Goal: Check status: Check status

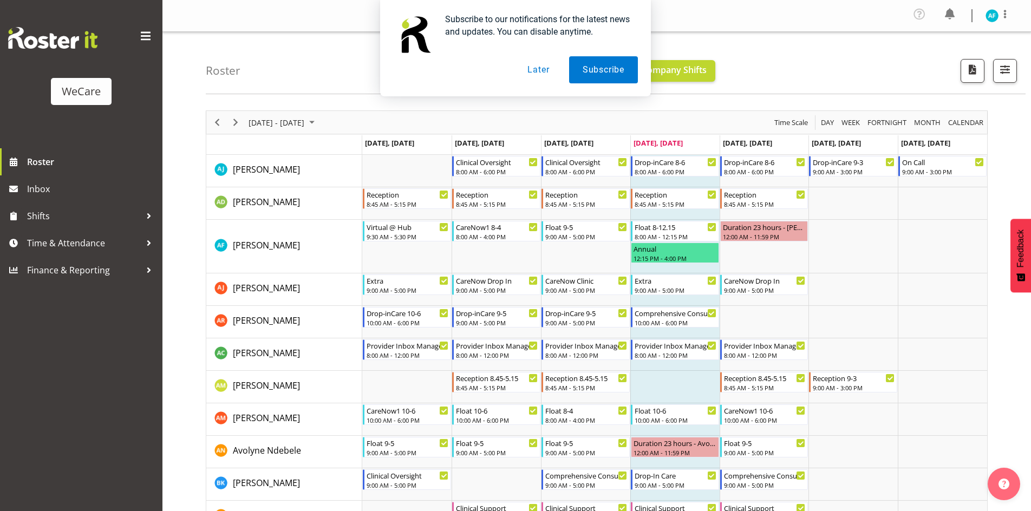
click at [545, 73] on button "Later" at bounding box center [538, 69] width 49 height 27
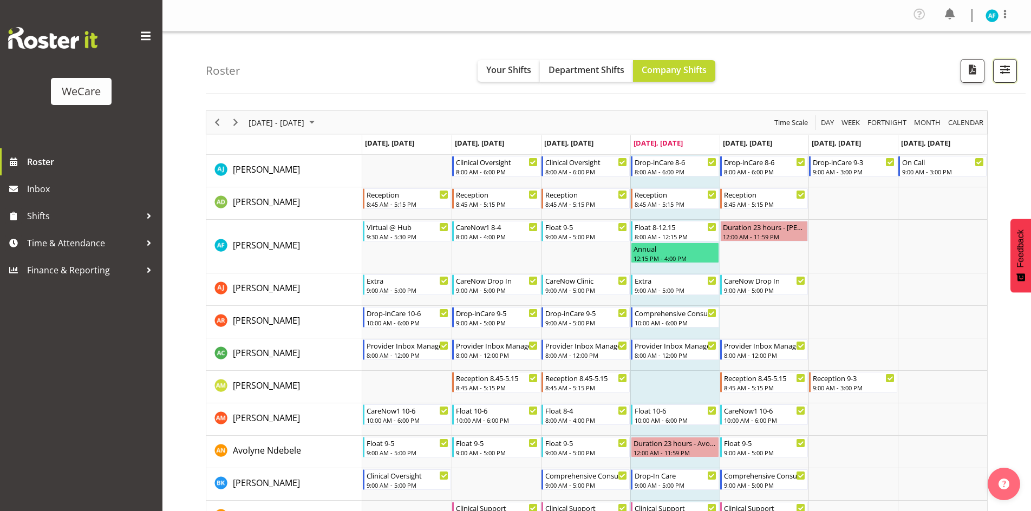
click at [1003, 75] on span "button" at bounding box center [1005, 69] width 14 height 14
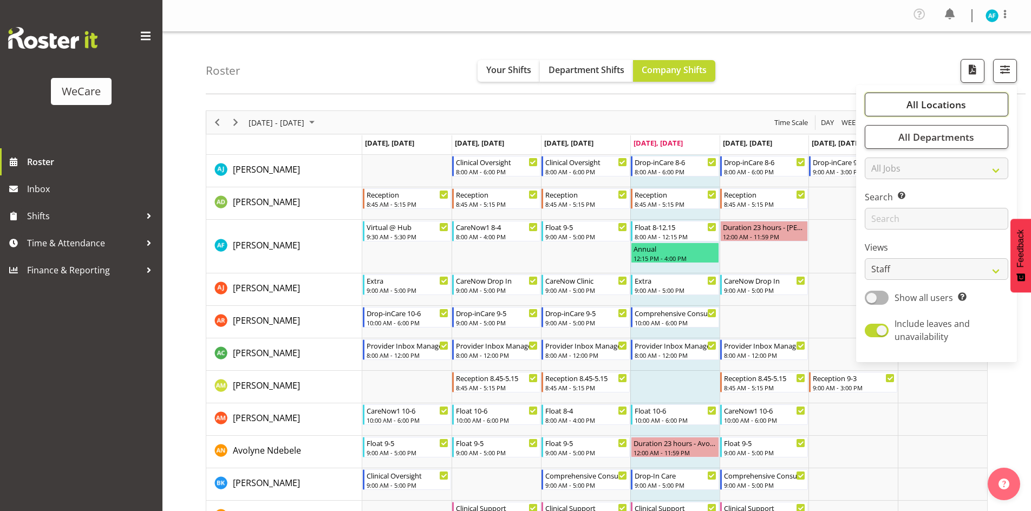
click at [956, 105] on span "All Locations" at bounding box center [937, 104] width 60 height 13
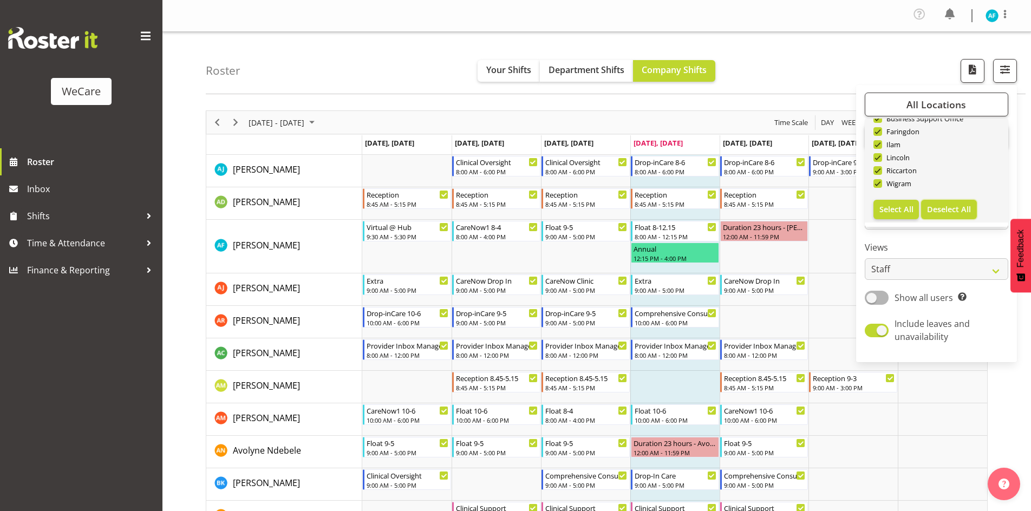
click at [938, 207] on span "Deselect All" at bounding box center [949, 209] width 44 height 10
checkbox input "false"
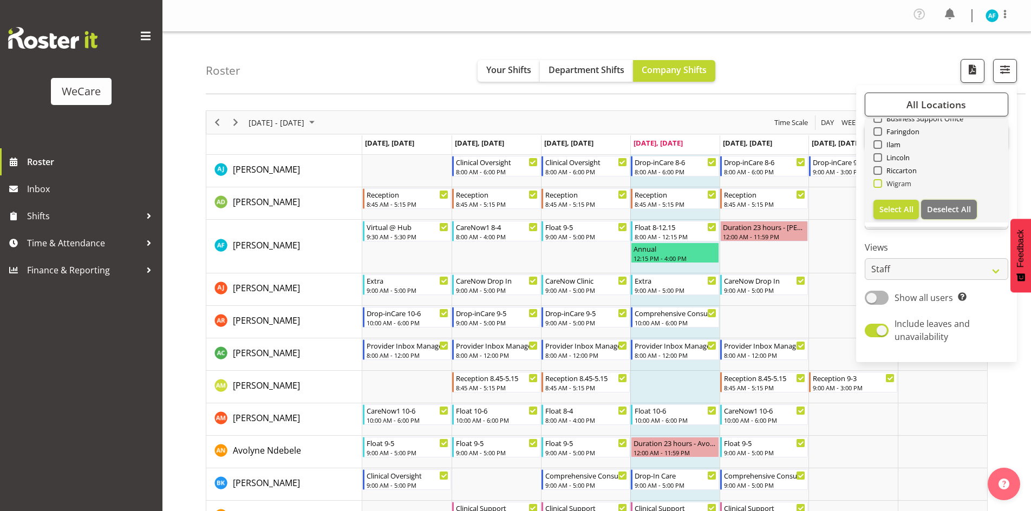
checkbox input "false"
click at [880, 184] on span at bounding box center [878, 183] width 9 height 9
click at [880, 184] on input "Wigram" at bounding box center [877, 183] width 7 height 7
checkbox input "true"
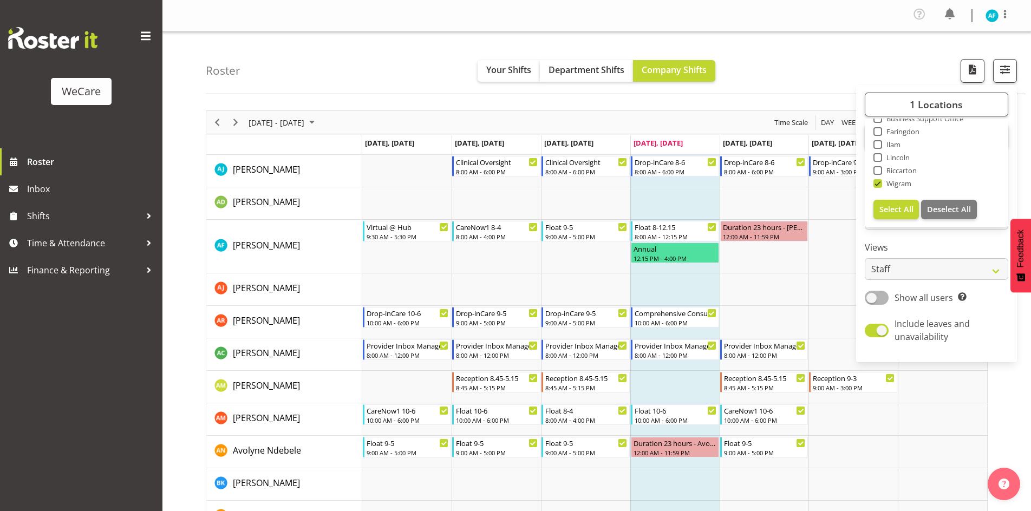
click at [795, 64] on div "Roster Your Shifts Department Shifts Company Shifts 1 Locations Clear Business …" at bounding box center [616, 63] width 820 height 62
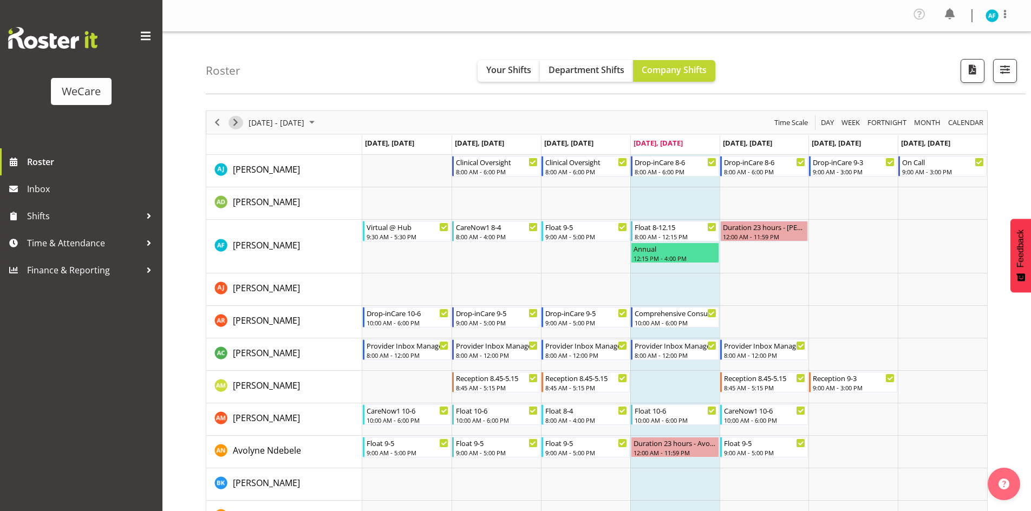
click at [232, 126] on span "Next" at bounding box center [235, 123] width 13 height 14
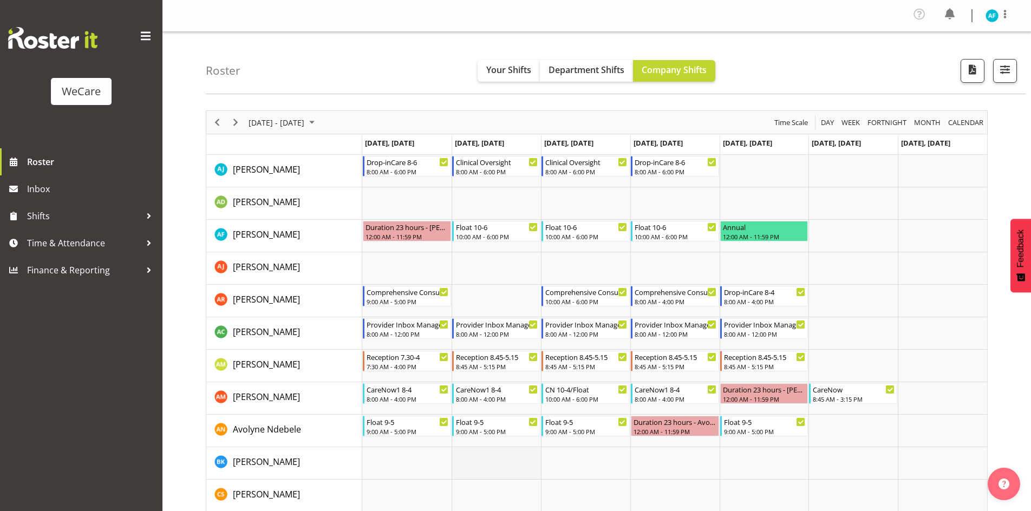
click at [515, 467] on td "Timeline Week of September 4, 2025" at bounding box center [496, 463] width 89 height 32
click at [487, 480] on td "Timeline Week of September 4, 2025" at bounding box center [496, 496] width 89 height 32
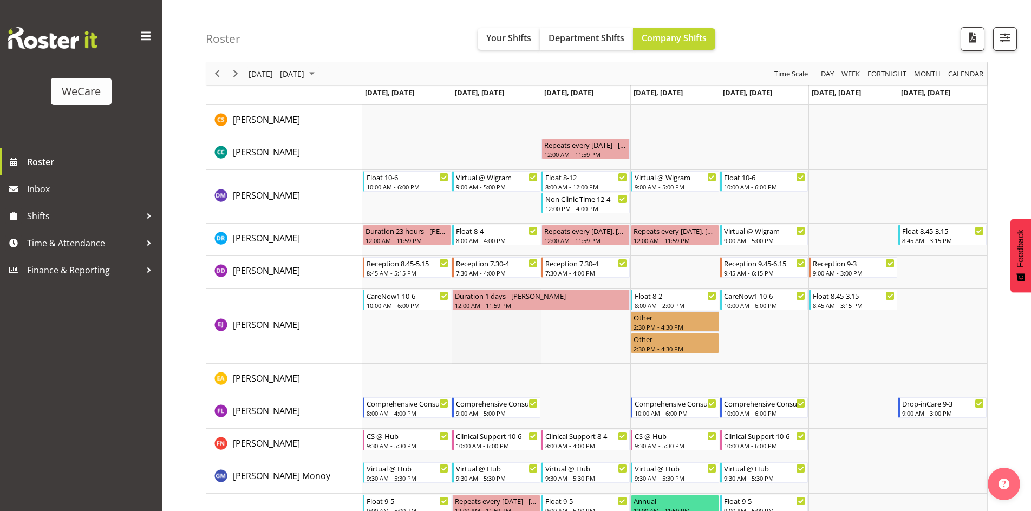
scroll to position [358, 0]
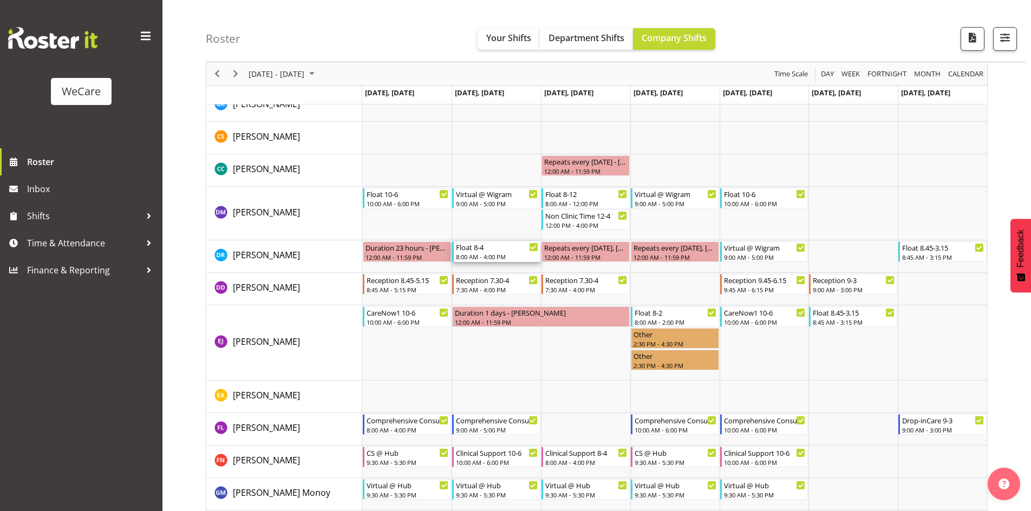
click at [504, 250] on div "Float 8-4" at bounding box center [497, 247] width 82 height 11
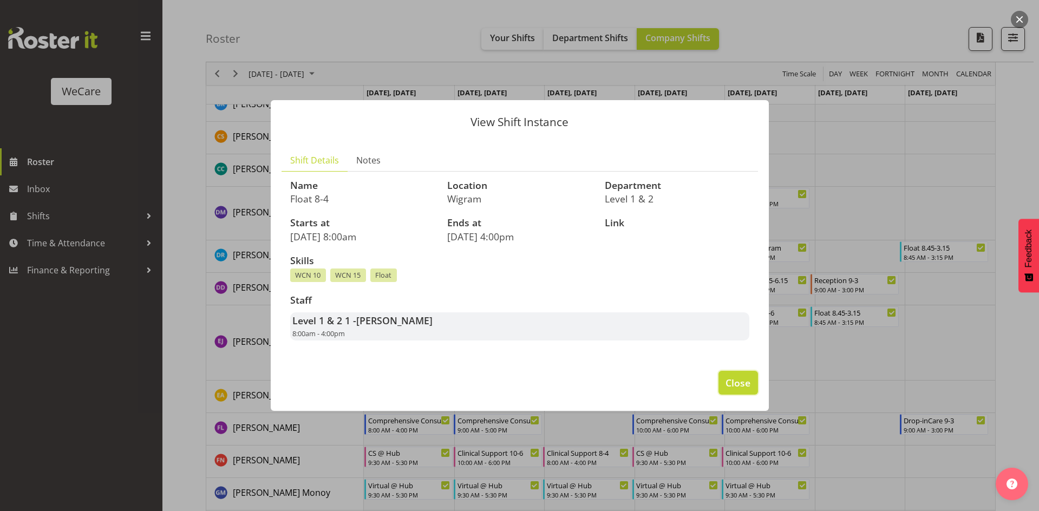
click at [747, 376] on span "Close" at bounding box center [738, 383] width 25 height 14
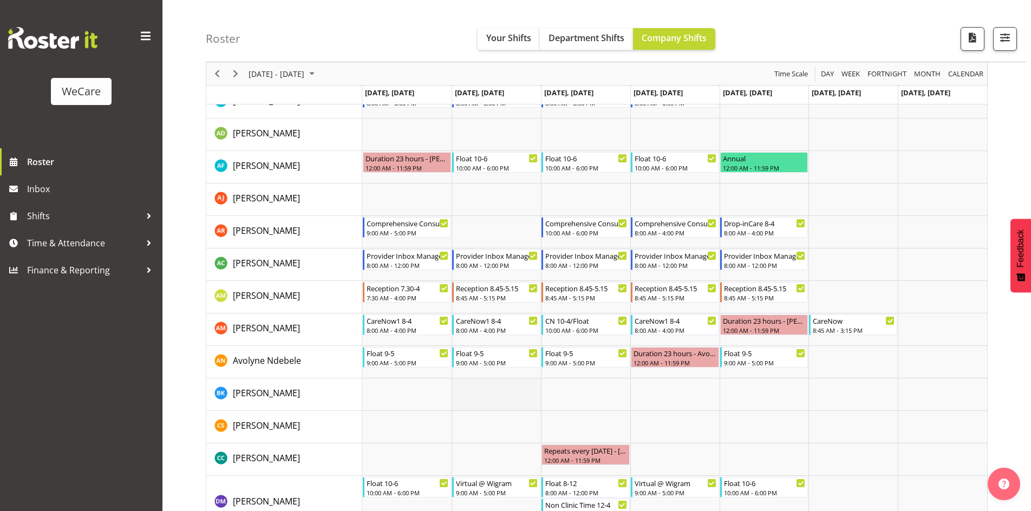
scroll to position [647, 0]
